Goal: Task Accomplishment & Management: Use online tool/utility

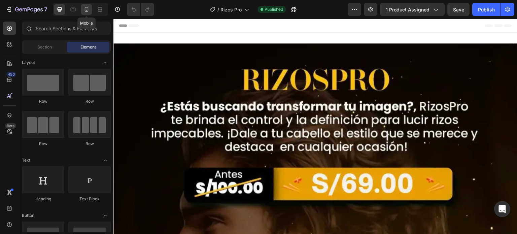
click at [87, 9] on icon at bounding box center [86, 9] width 7 height 7
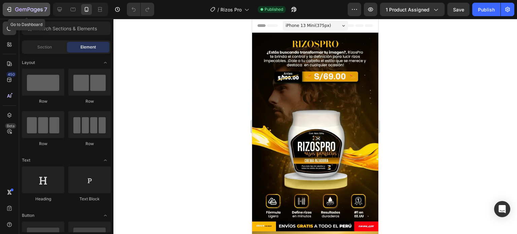
click at [12, 11] on icon "button" at bounding box center [9, 9] width 7 height 7
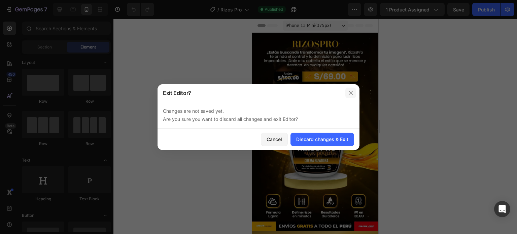
click at [347, 93] on button "button" at bounding box center [351, 93] width 11 height 11
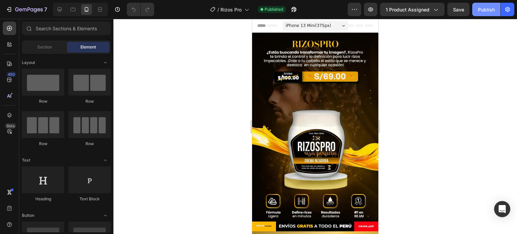
click at [483, 10] on div "Publish" at bounding box center [486, 9] width 17 height 7
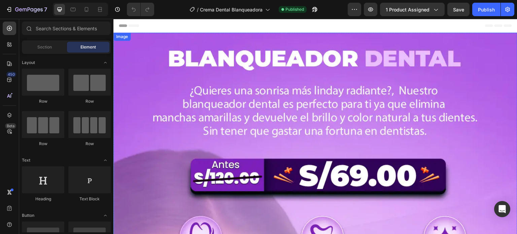
scroll to position [93, 0]
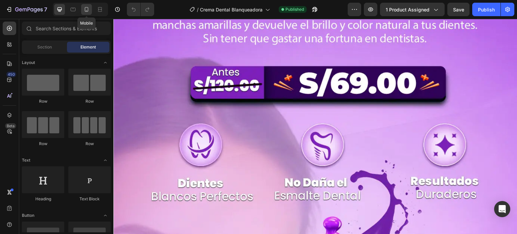
click at [84, 11] on icon at bounding box center [86, 9] width 7 height 7
